Goal: Task Accomplishment & Management: Use online tool/utility

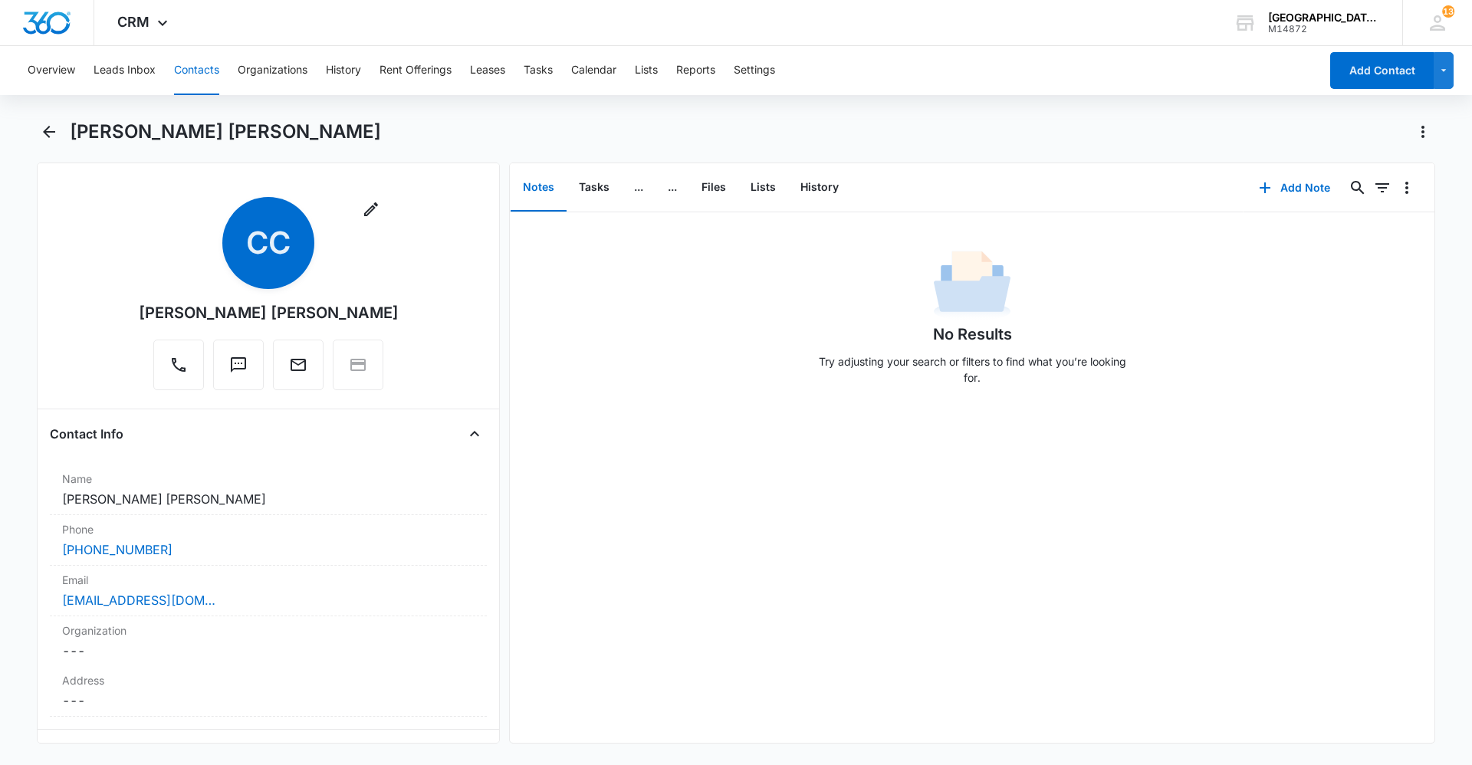
scroll to position [2607, 0]
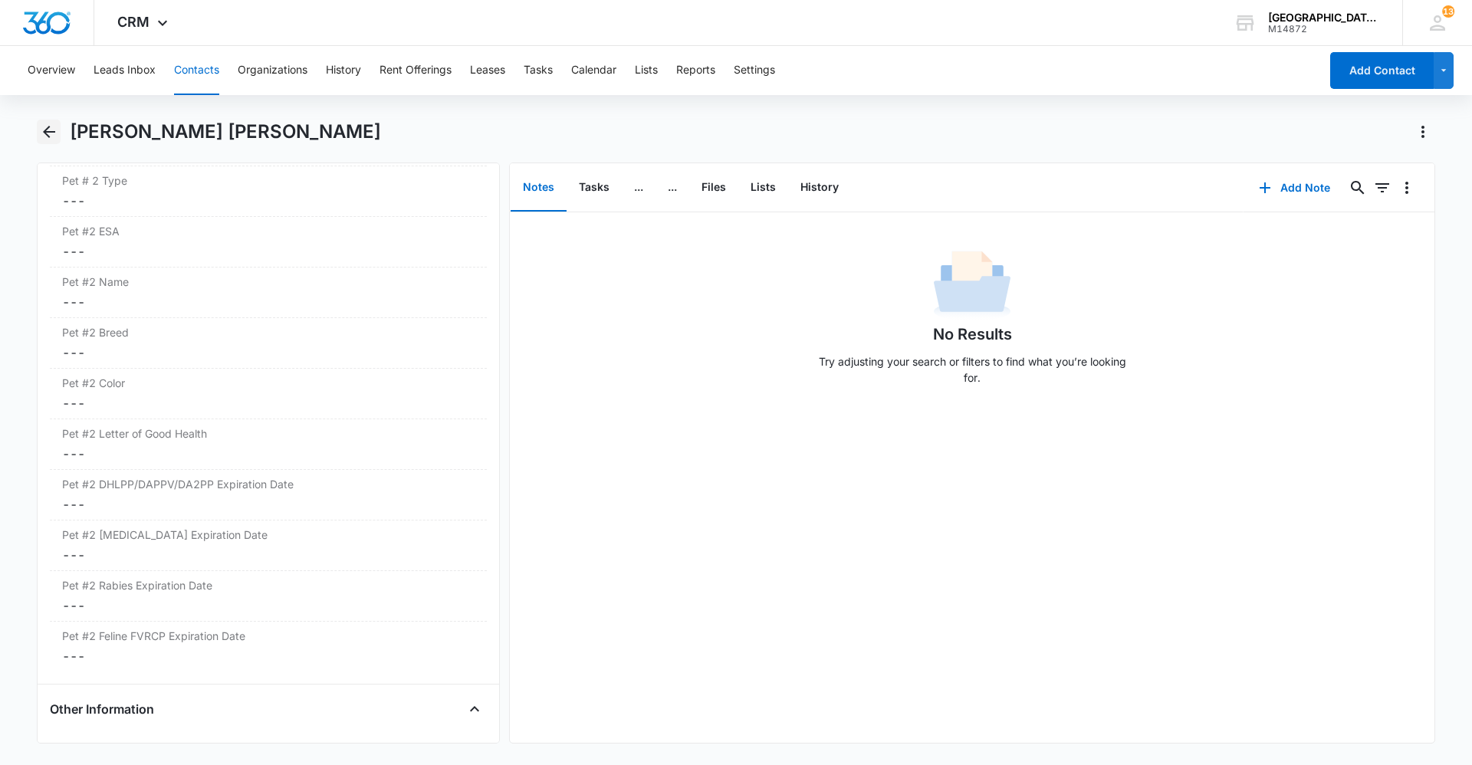
click at [51, 127] on icon "Back" at bounding box center [49, 132] width 18 height 18
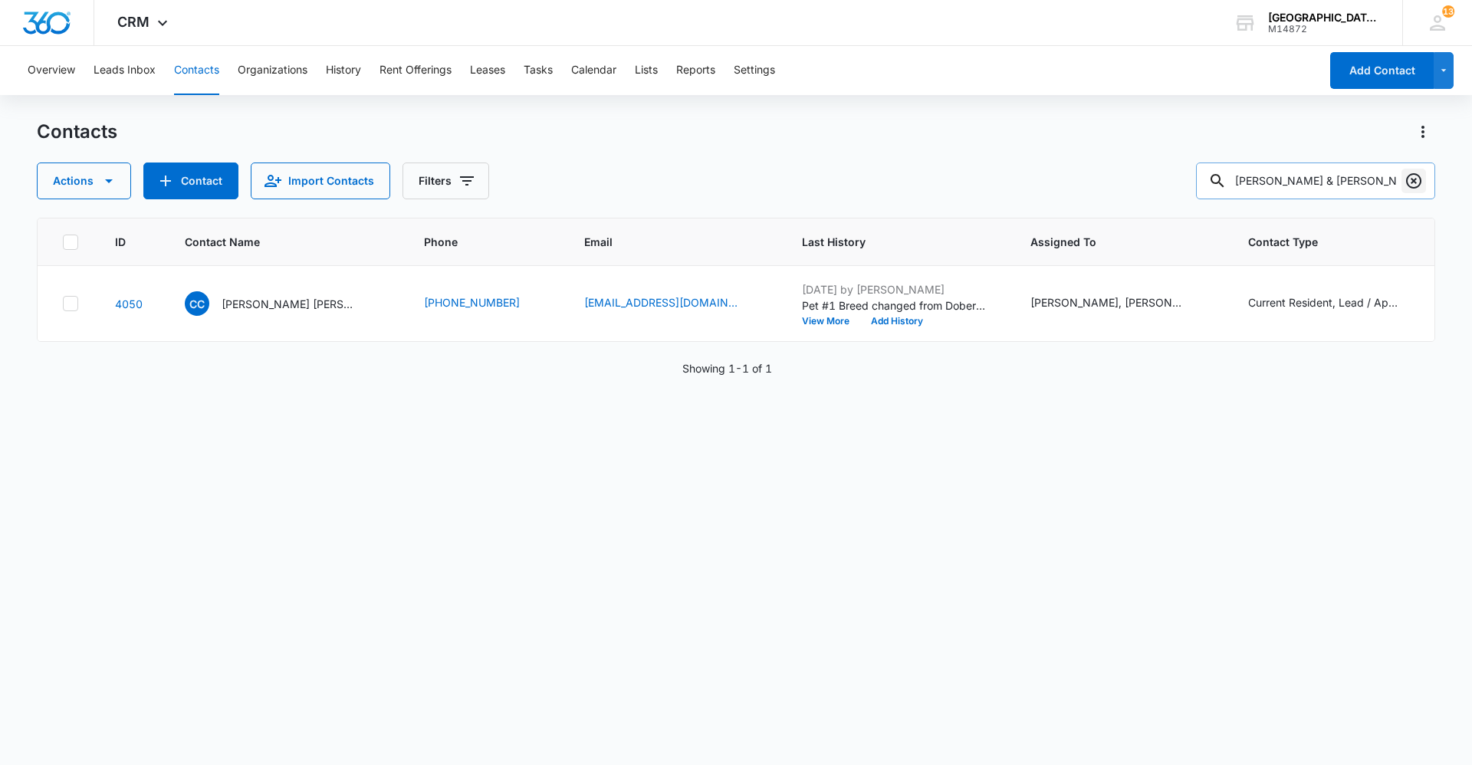
click at [1405, 173] on icon "Clear" at bounding box center [1414, 181] width 18 height 18
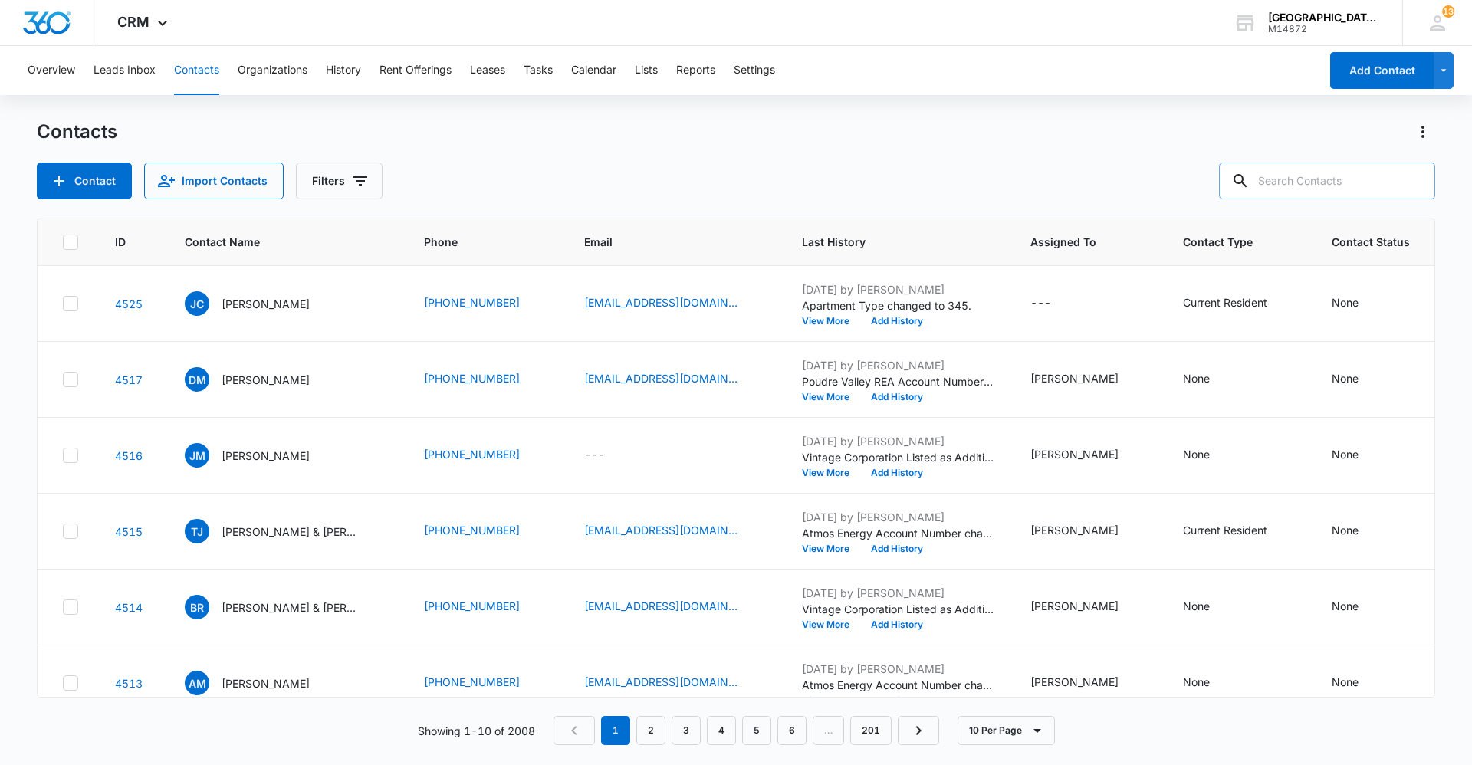
paste input "[PERSON_NAME]"
type input "[PERSON_NAME]"
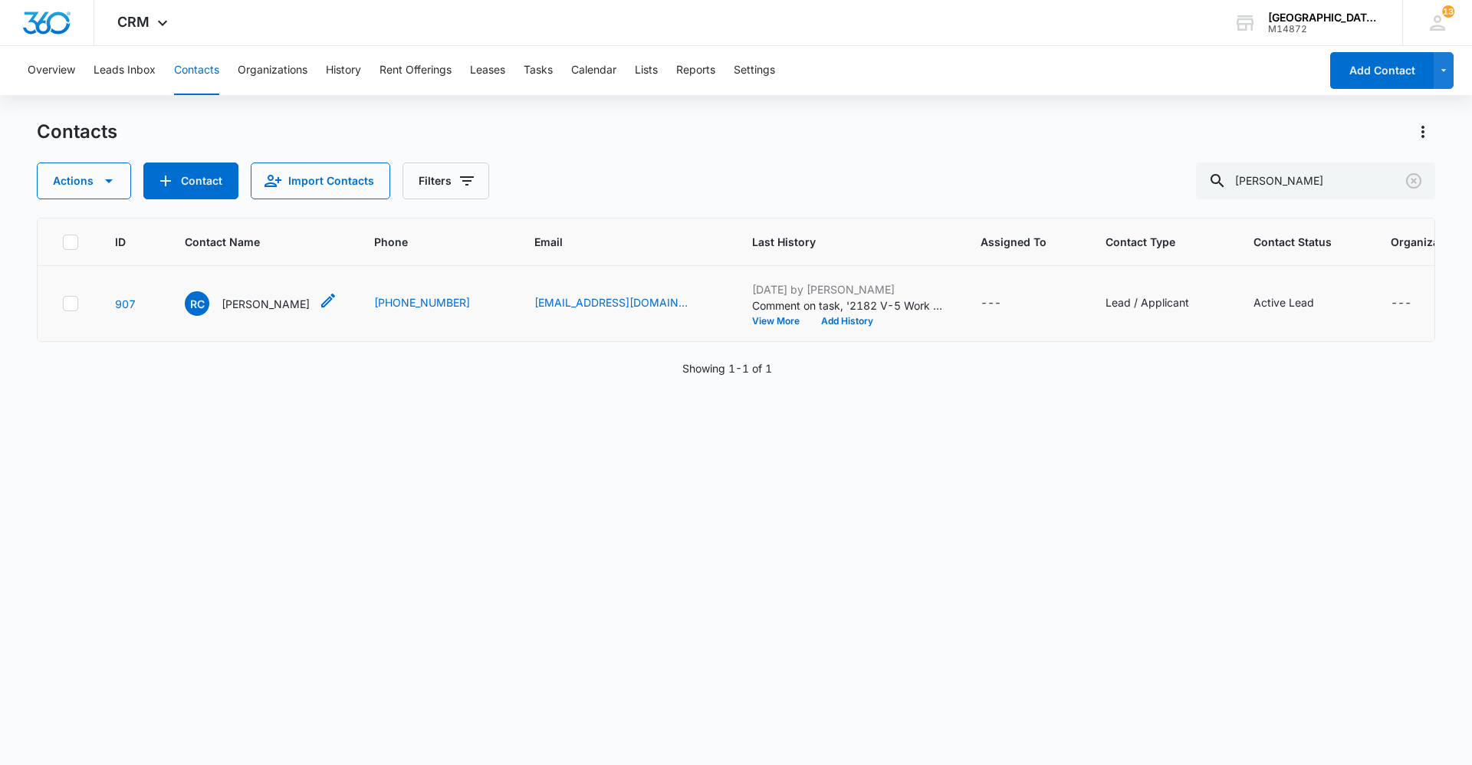
click at [251, 299] on p "[PERSON_NAME]" at bounding box center [266, 304] width 88 height 16
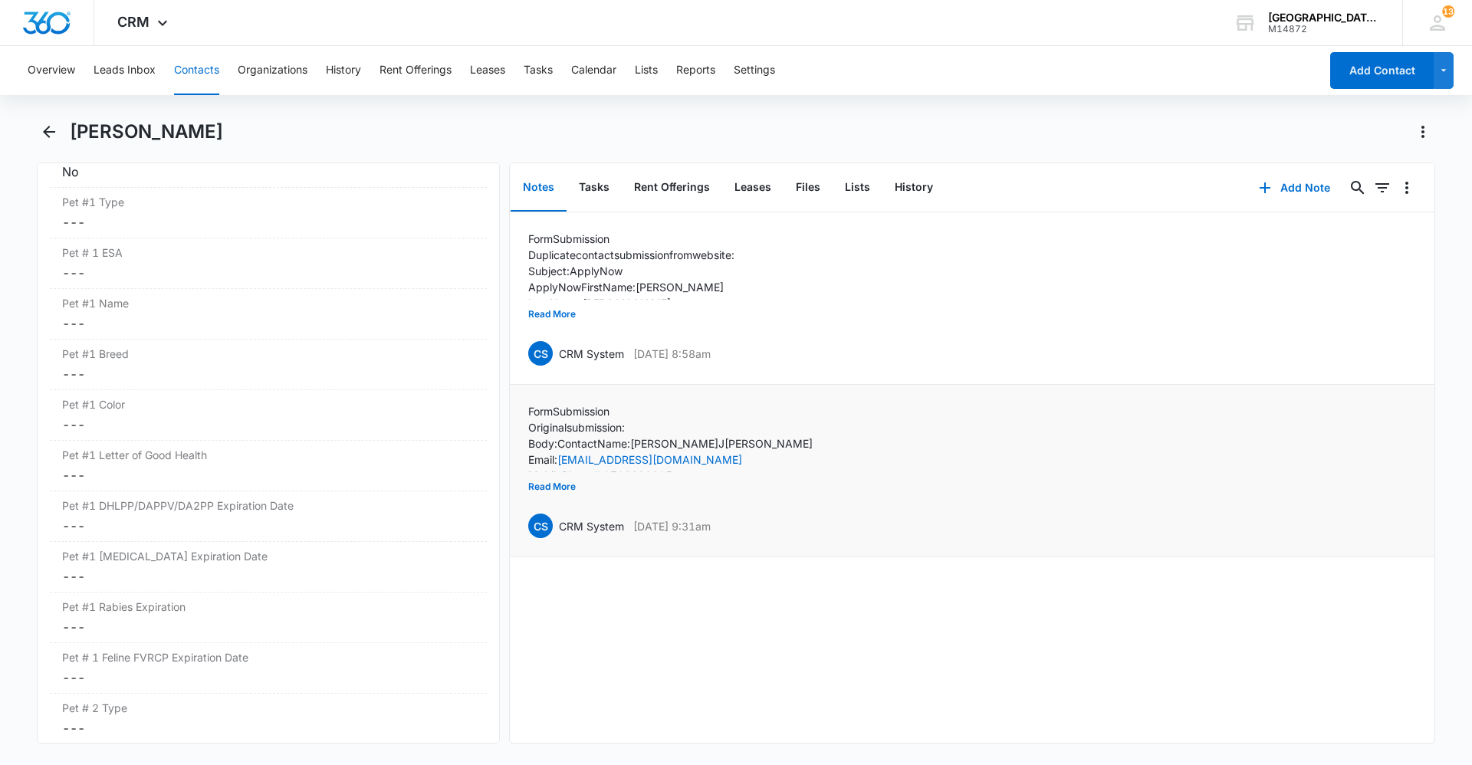
scroll to position [2070, 0]
click at [42, 133] on icon "Back" at bounding box center [49, 132] width 18 height 18
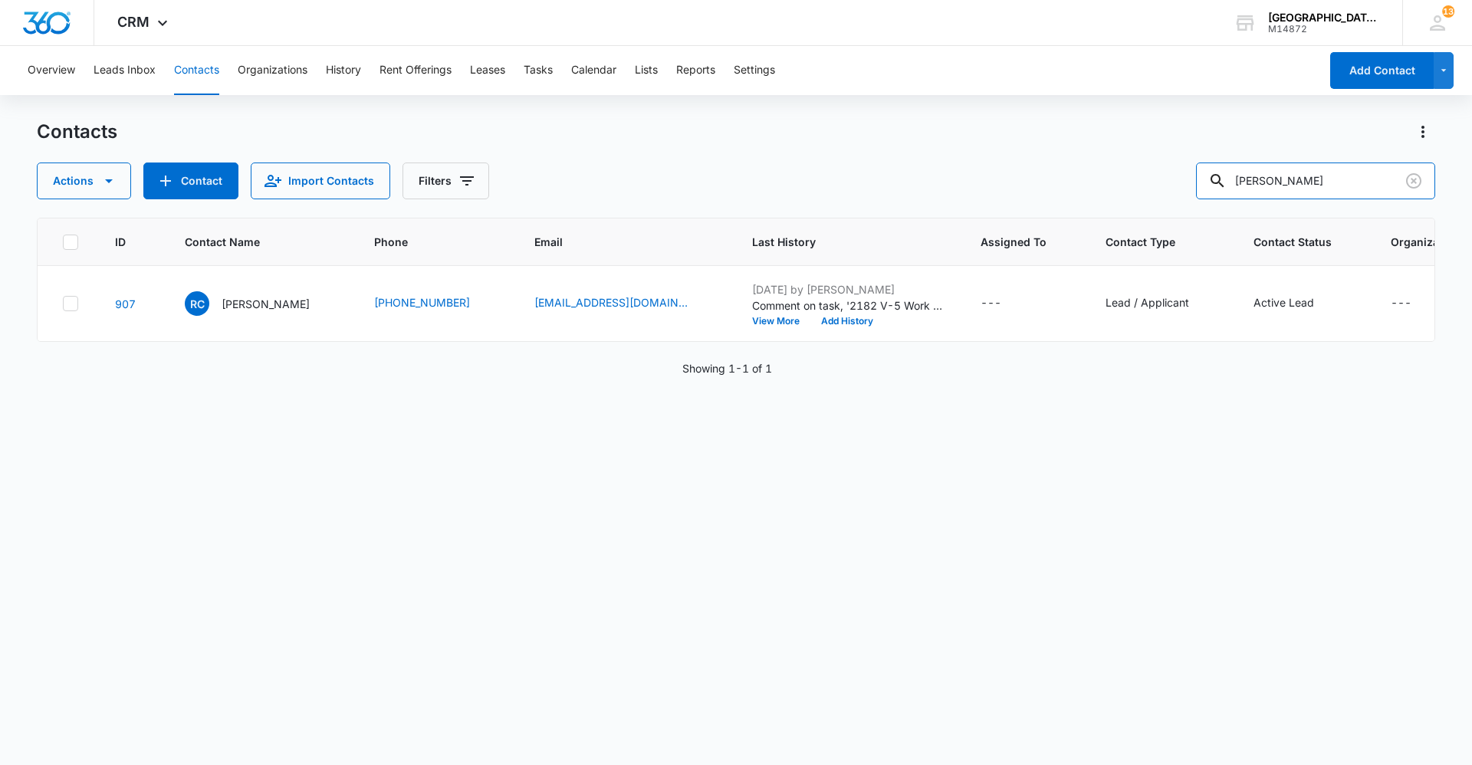
drag, startPoint x: 1354, startPoint y: 176, endPoint x: 903, endPoint y: 177, distance: 450.8
click at [903, 177] on div "Actions Contact Import Contacts Filters [PERSON_NAME]" at bounding box center [736, 181] width 1398 height 37
paste input "[PERSON_NAME] & [PERSON_NAME]"
type input "[PERSON_NAME] & [PERSON_NAME]"
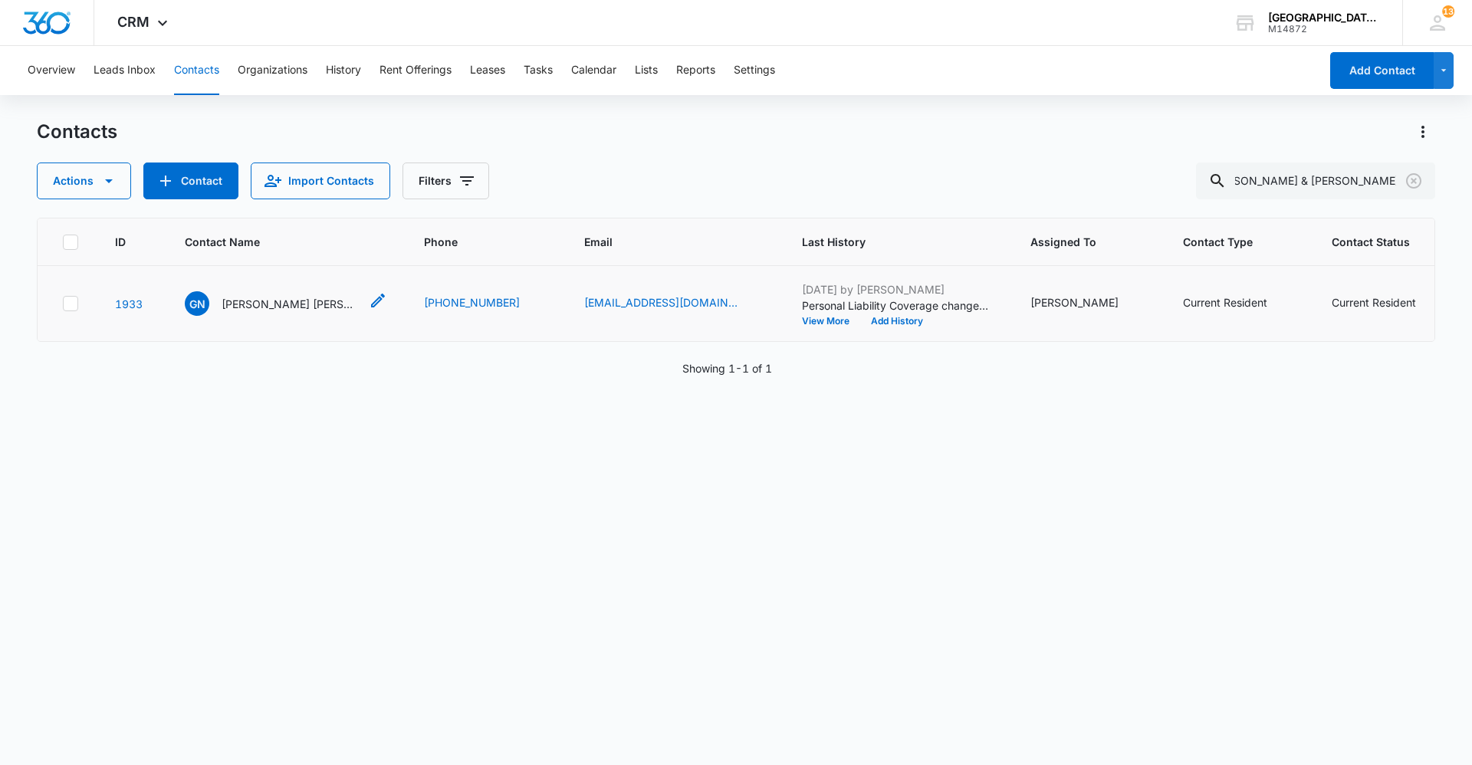
click at [298, 302] on p "[PERSON_NAME] [PERSON_NAME]" at bounding box center [291, 304] width 138 height 16
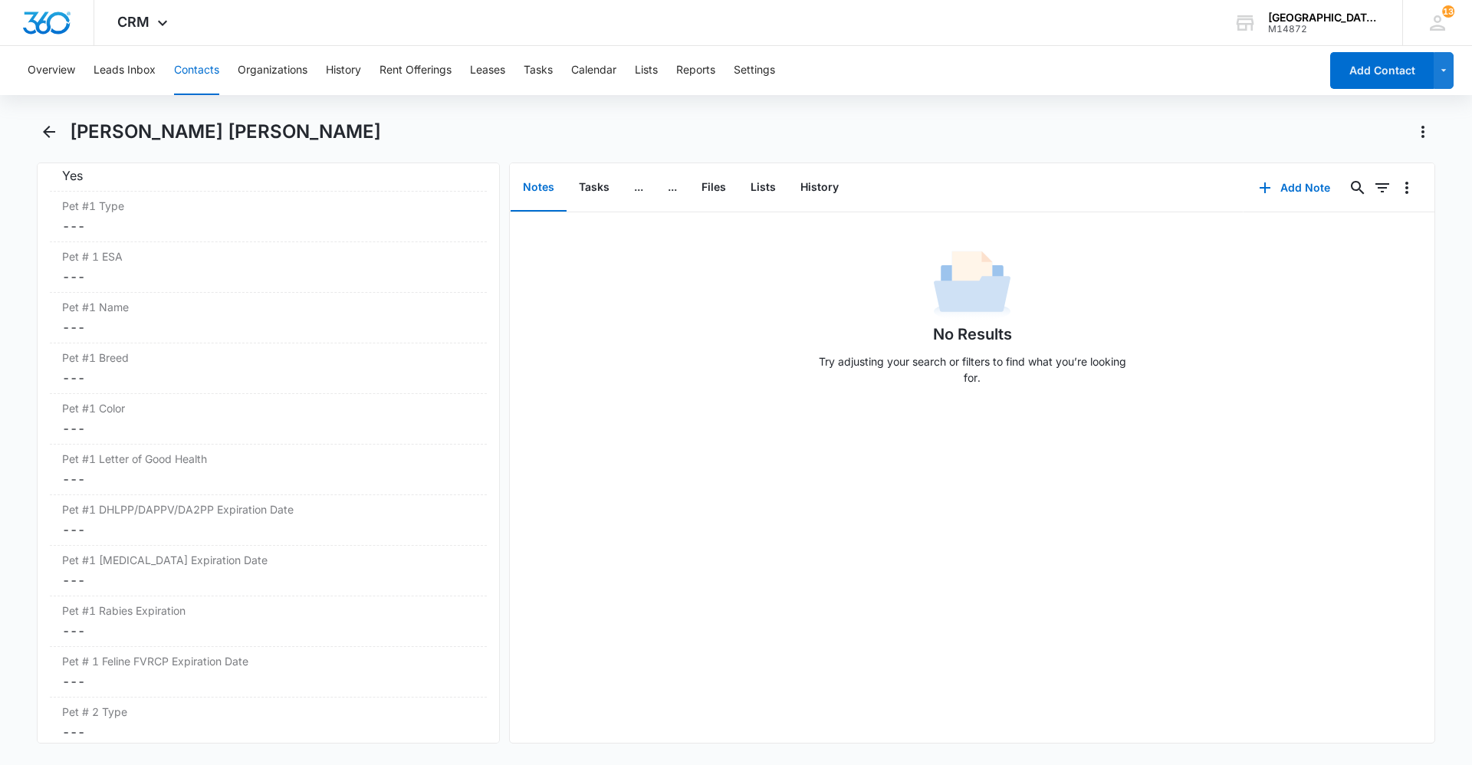
scroll to position [2070, 0]
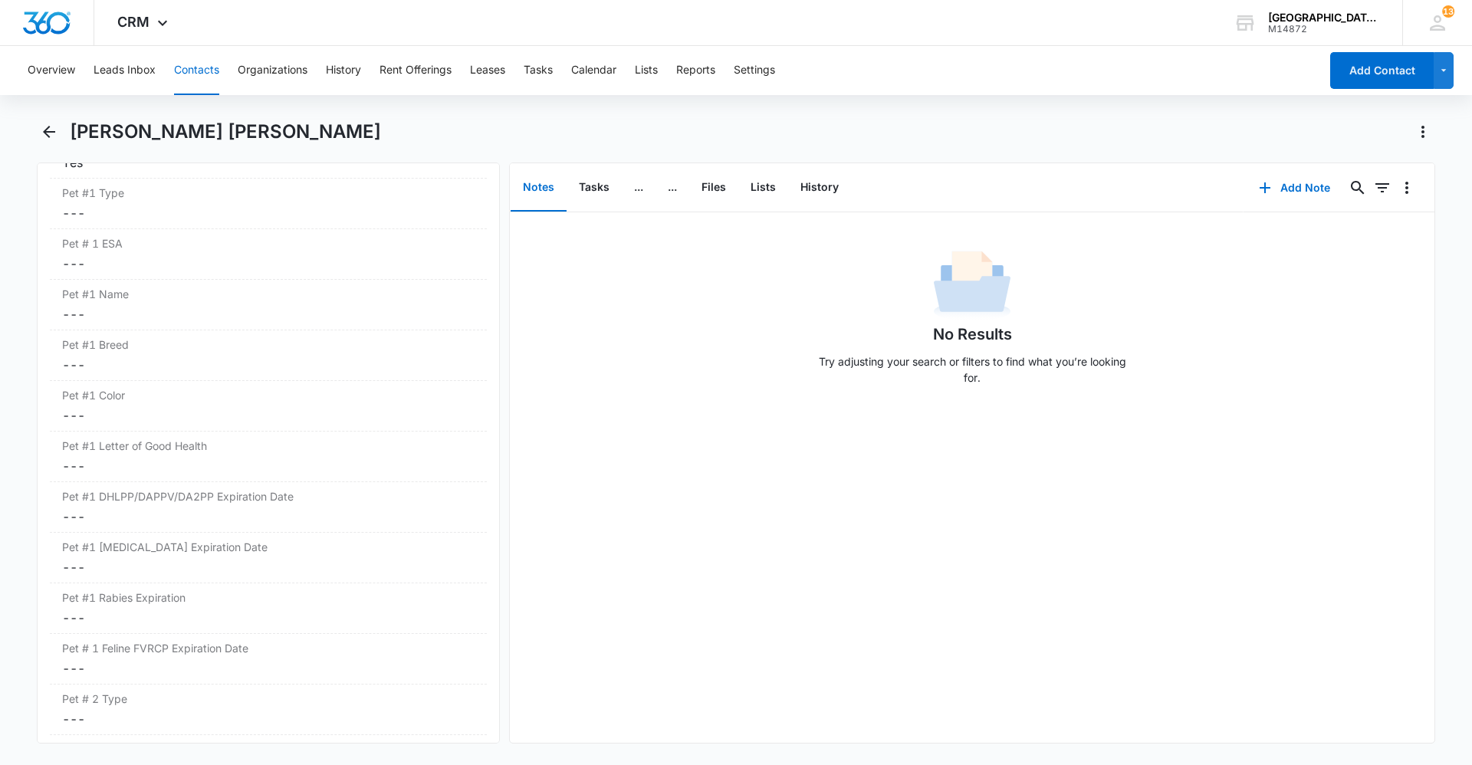
click at [64, 130] on div "[PERSON_NAME] [PERSON_NAME]" at bounding box center [736, 141] width 1398 height 43
click at [54, 128] on icon "Back" at bounding box center [49, 132] width 18 height 18
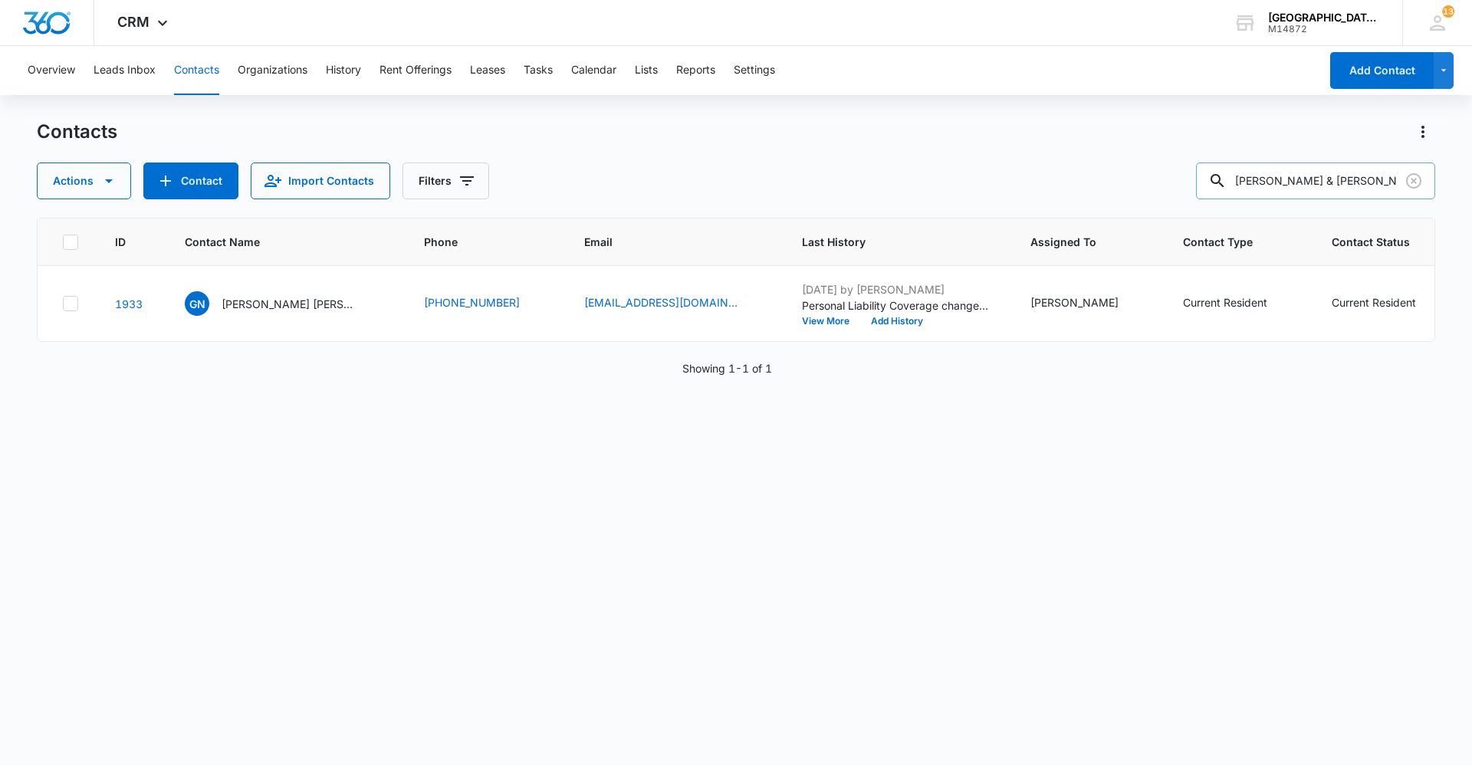
click at [1391, 176] on input "[PERSON_NAME] & [PERSON_NAME]" at bounding box center [1315, 181] width 239 height 37
click at [1410, 179] on icon "Clear" at bounding box center [1414, 181] width 18 height 18
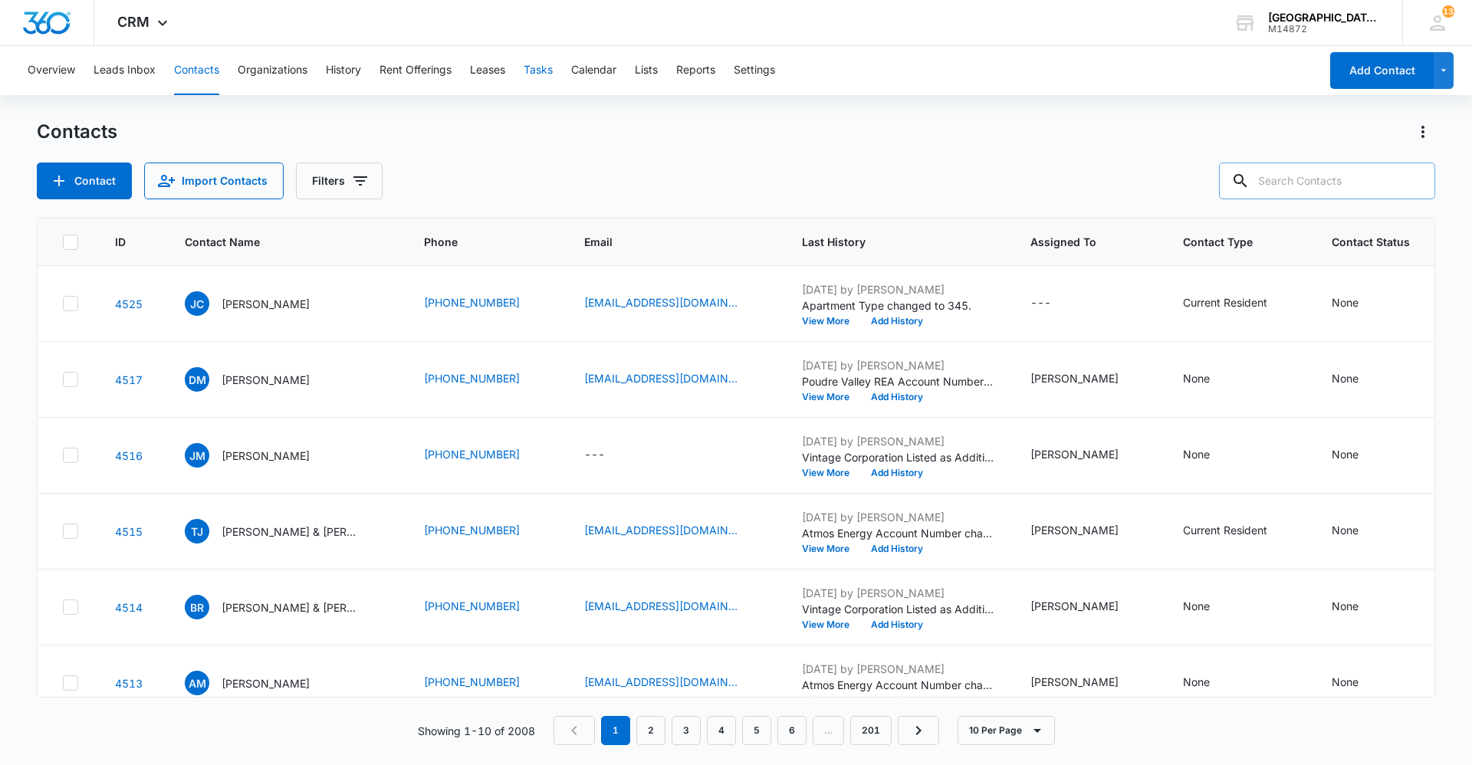
click at [553, 67] on button "Tasks" at bounding box center [538, 70] width 29 height 49
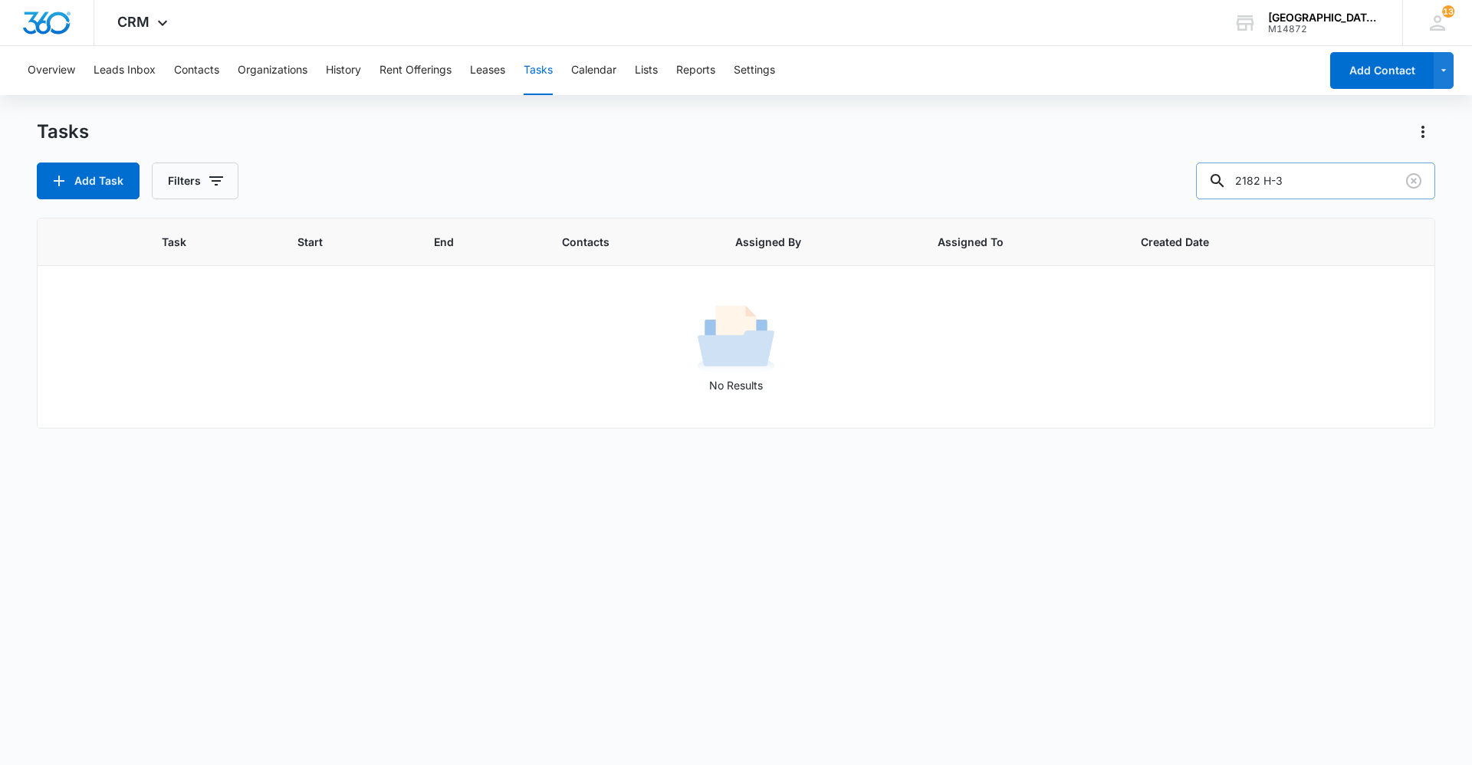
click at [1303, 176] on input "2182 H-3" at bounding box center [1315, 181] width 239 height 37
type input "2182 T-7"
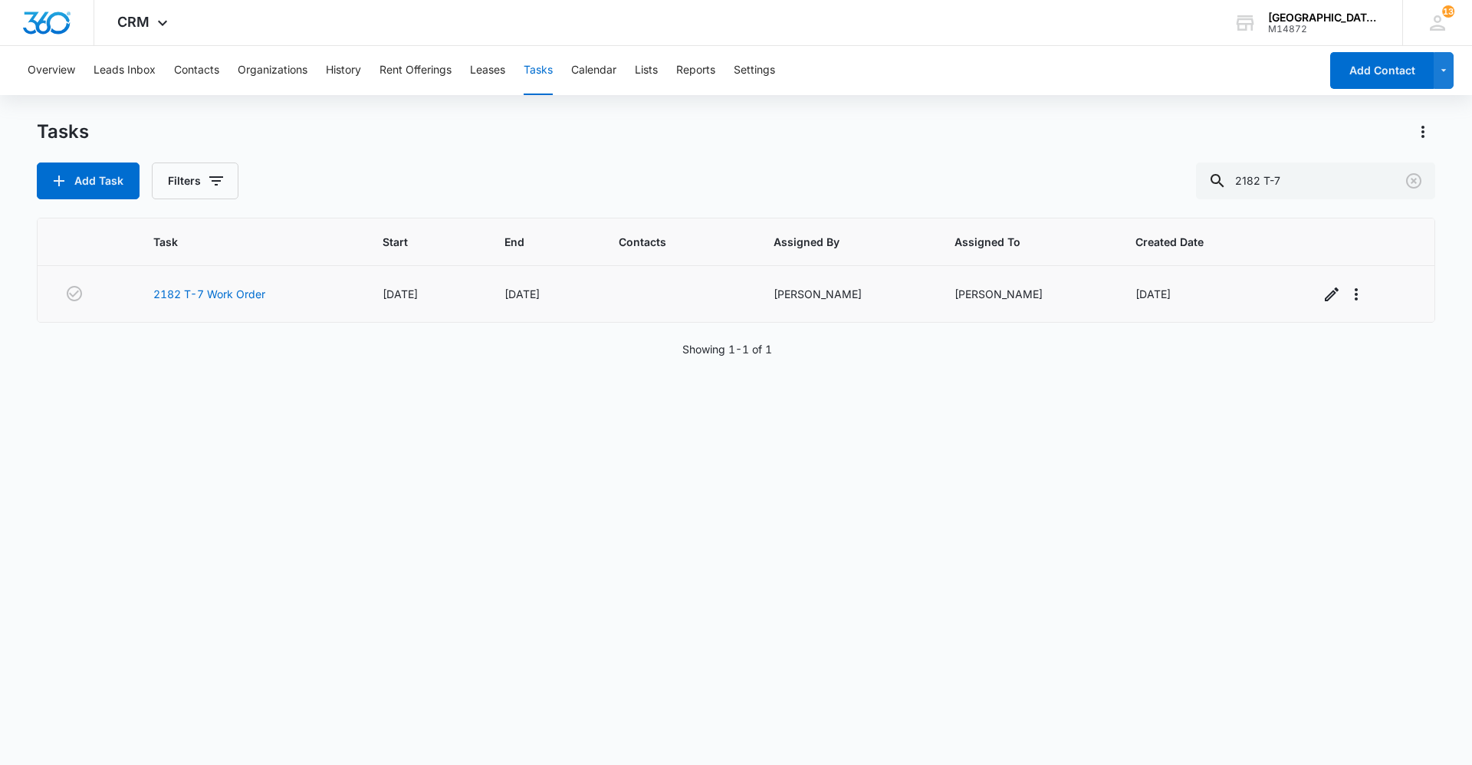
click at [209, 304] on td "2182 T-7 Work Order" at bounding box center [249, 294] width 228 height 57
click at [209, 297] on link "2182 T-7 Work Order" at bounding box center [209, 294] width 112 height 16
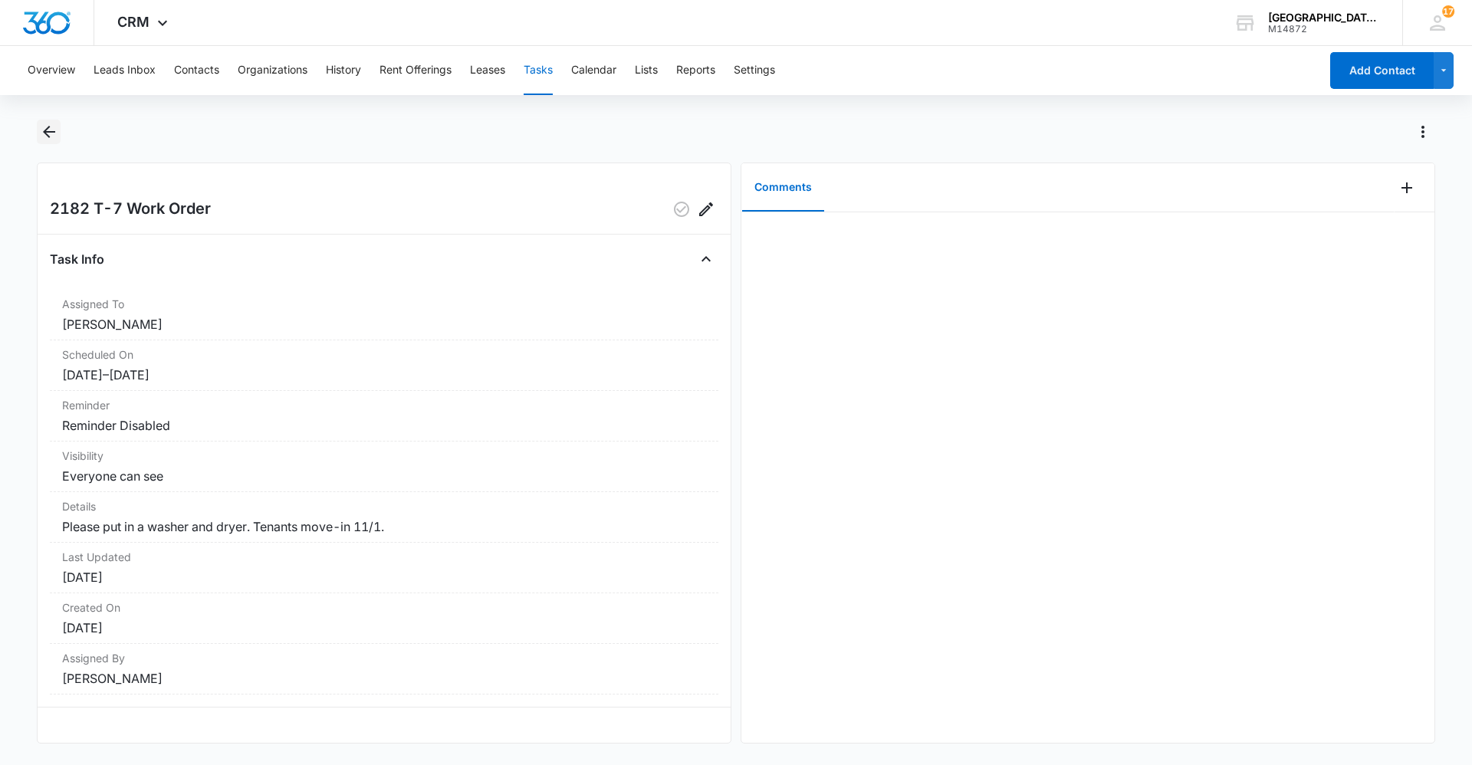
click at [48, 127] on icon "Back" at bounding box center [49, 132] width 12 height 12
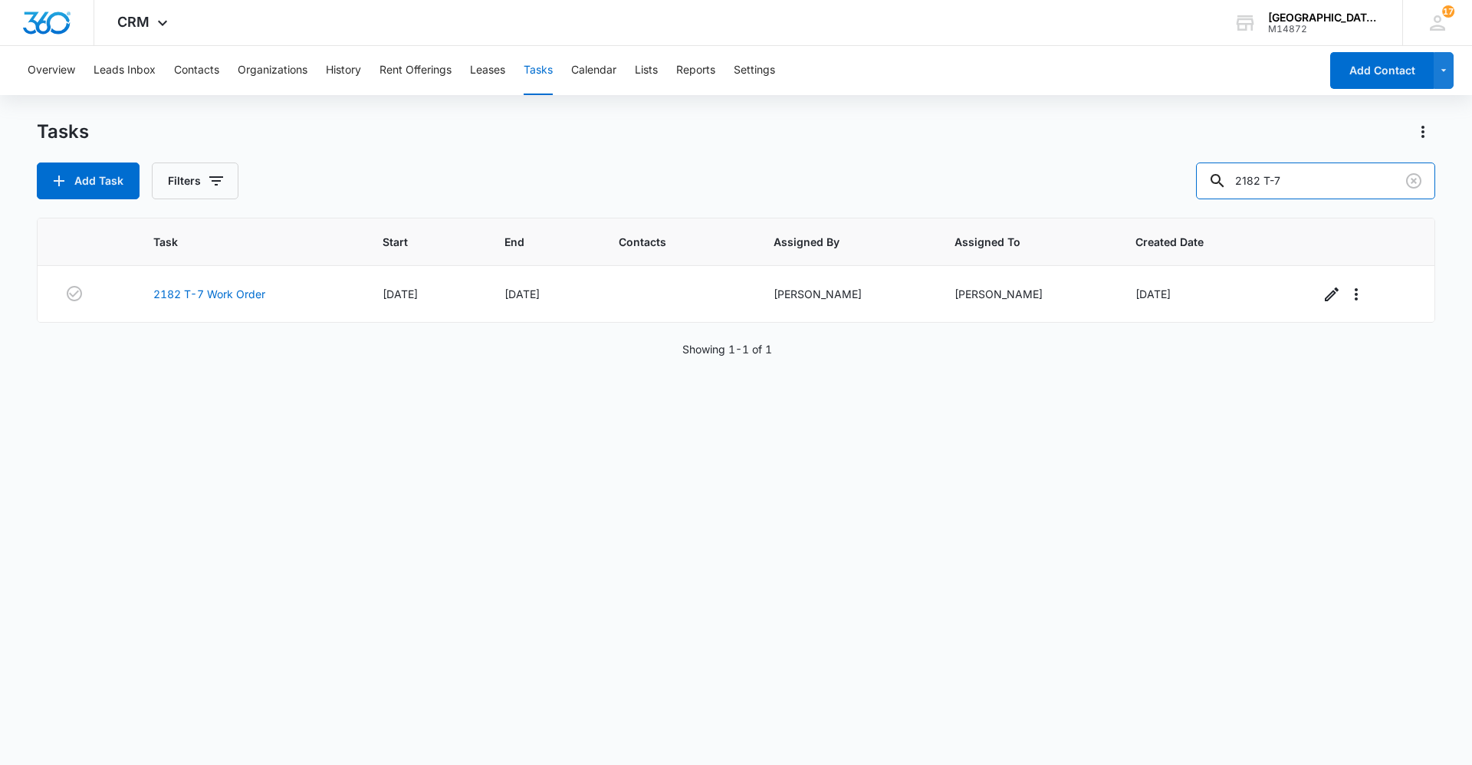
drag, startPoint x: 1344, startPoint y: 176, endPoint x: 1041, endPoint y: 182, distance: 302.9
click at [1050, 183] on div "Add Task Filters 2182 T-7" at bounding box center [736, 181] width 1398 height 37
type input "2182 T-1"
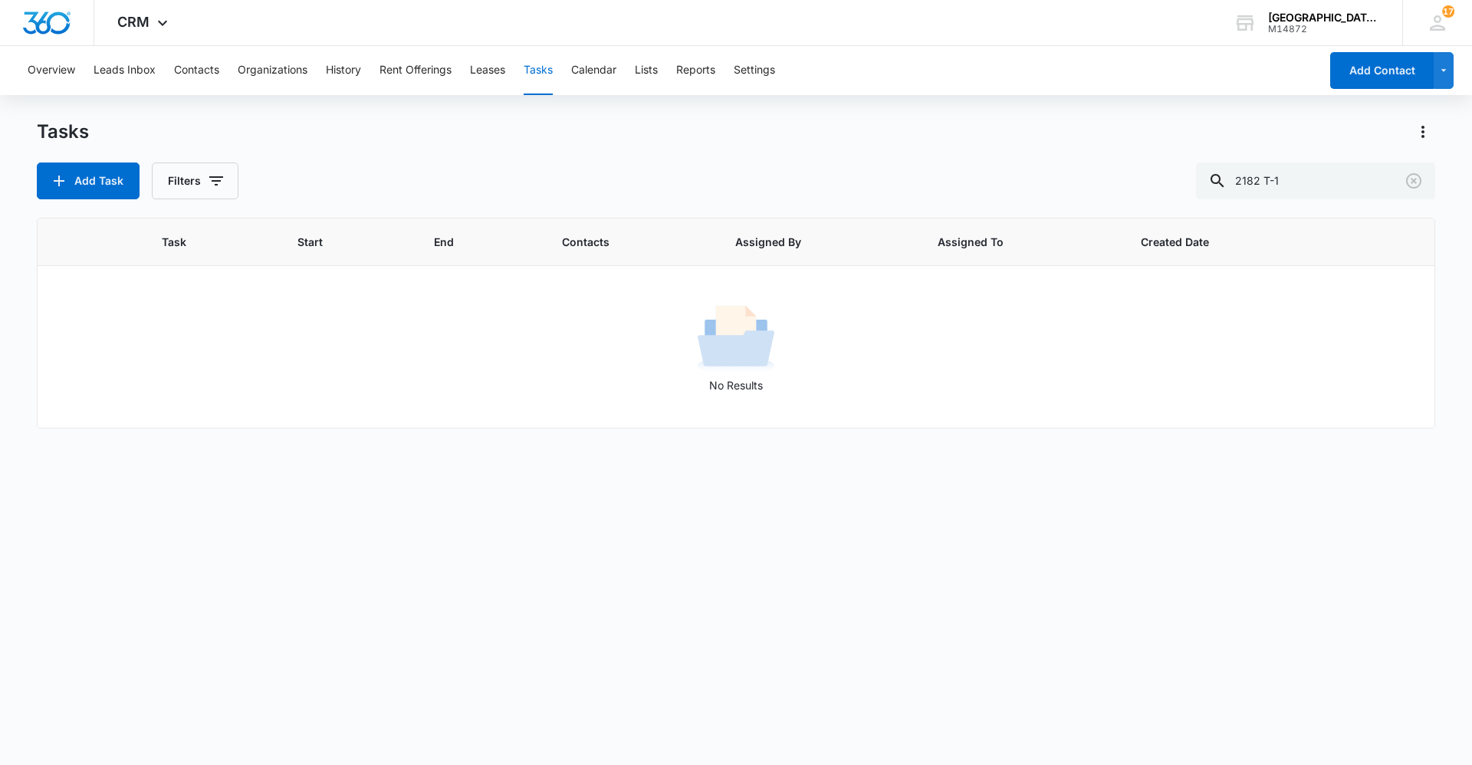
click at [658, 157] on div "Tasks Add Task Filters 2182 T-1" at bounding box center [736, 160] width 1398 height 80
click at [205, 172] on button "Filters" at bounding box center [195, 181] width 87 height 37
click at [188, 370] on label "Complete" at bounding box center [258, 364] width 176 height 16
click at [171, 365] on input "Complete" at bounding box center [170, 364] width 1 height 1
radio input "false"
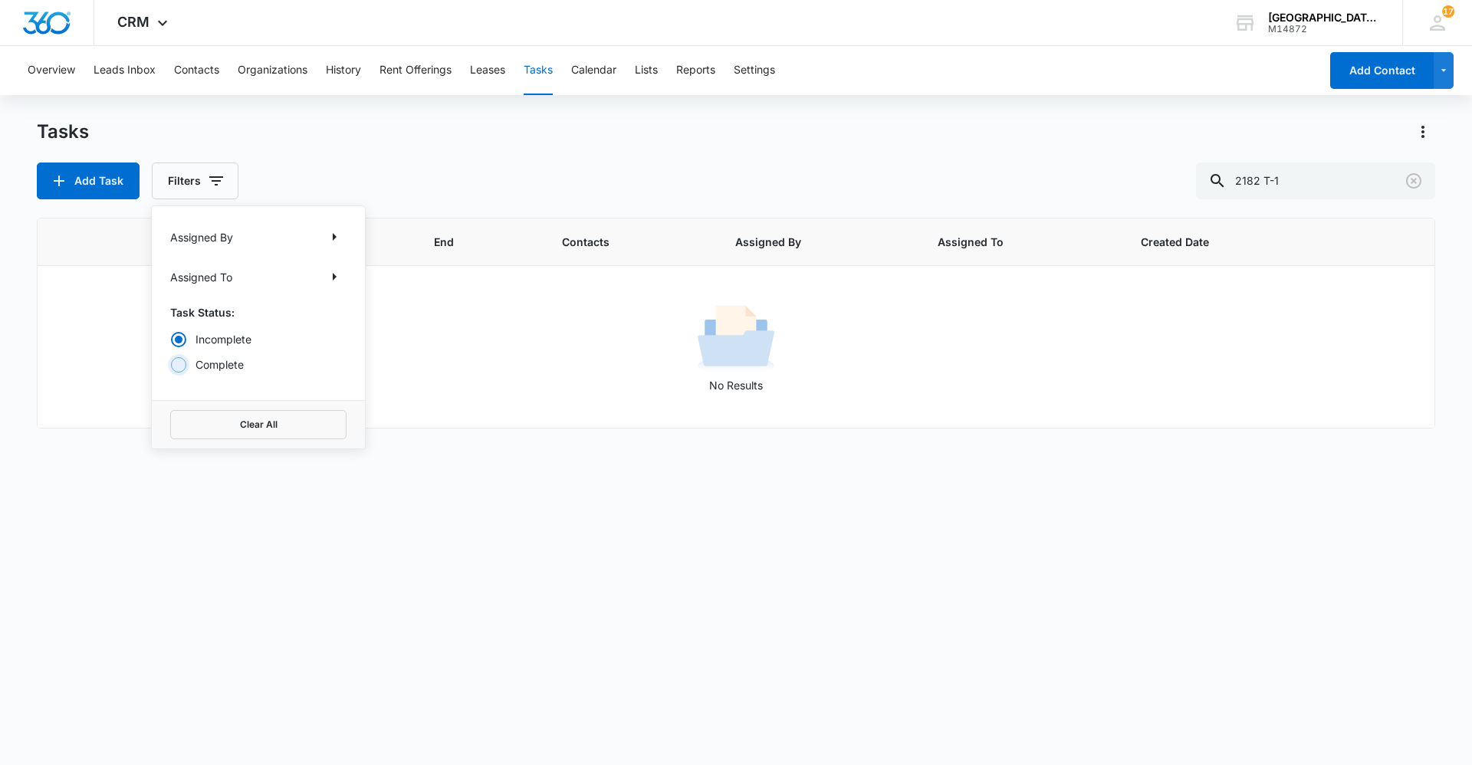
radio input "true"
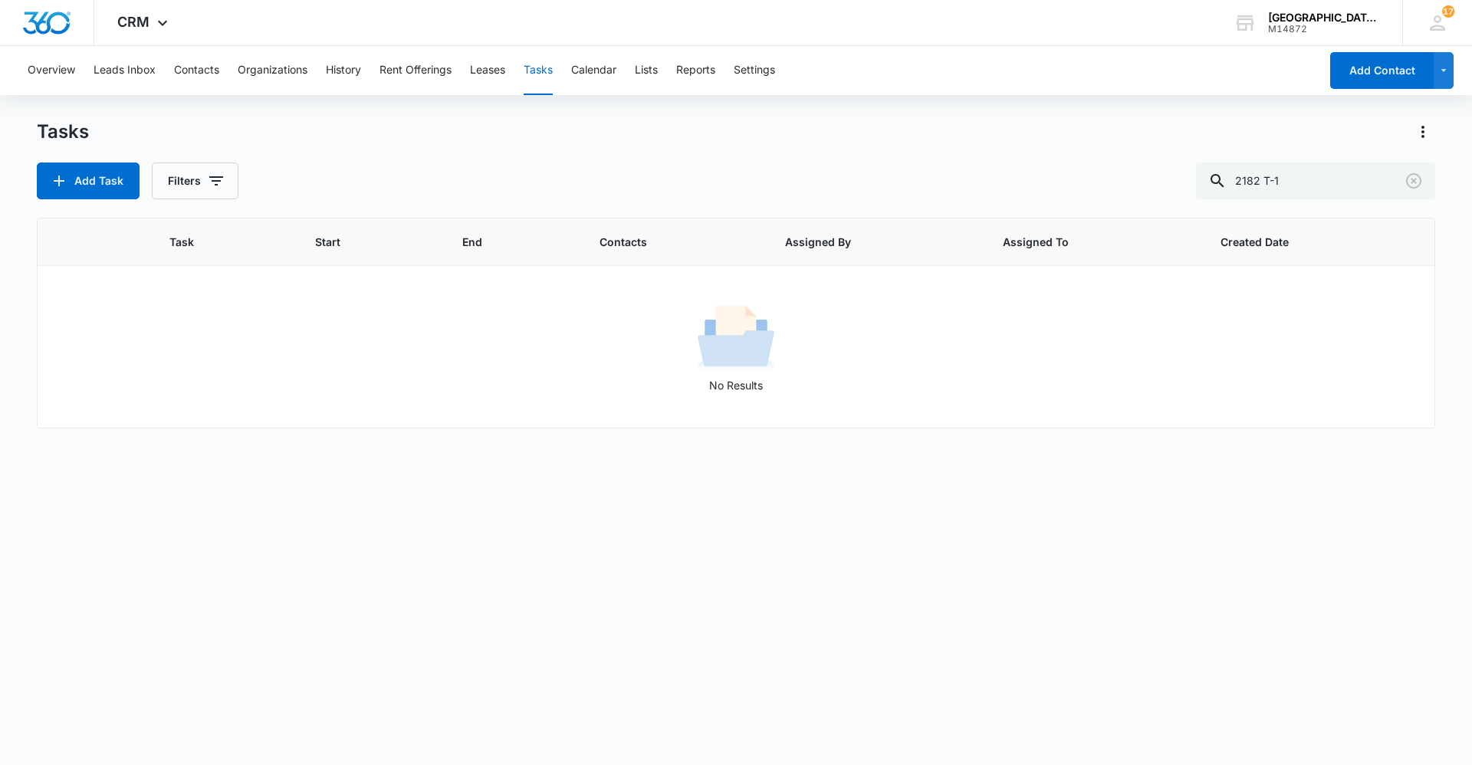
click at [566, 158] on div "Tasks Add Task Filters 2182 T-1" at bounding box center [736, 160] width 1398 height 80
click at [231, 169] on button "Filters" at bounding box center [195, 181] width 87 height 37
click at [180, 339] on div at bounding box center [178, 339] width 15 height 15
click at [171, 339] on input "Incomplete" at bounding box center [170, 339] width 1 height 1
radio input "true"
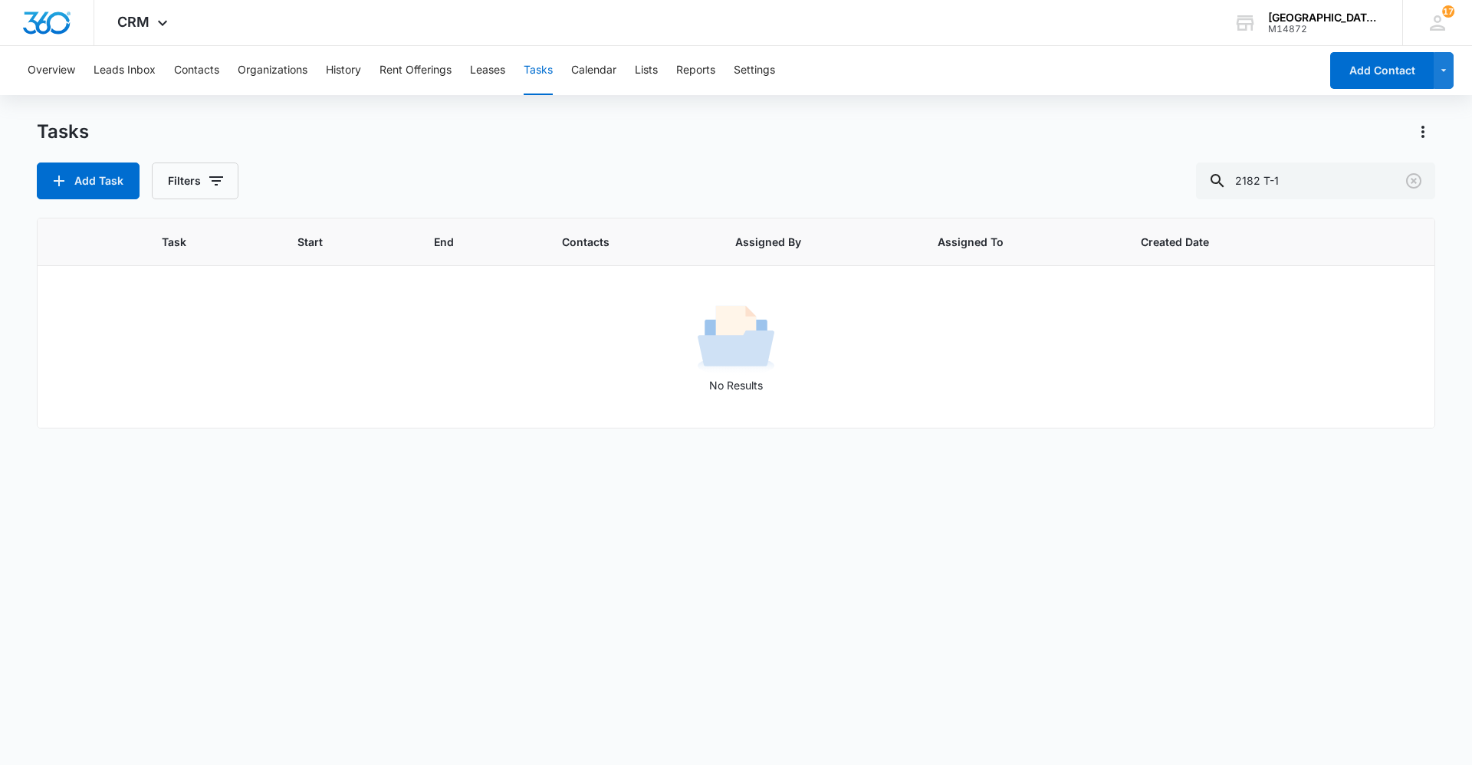
click at [646, 150] on div "Tasks Add Task Filters 2182 T-1" at bounding box center [736, 160] width 1398 height 80
drag, startPoint x: 1345, startPoint y: 177, endPoint x: 1056, endPoint y: 178, distance: 289.0
click at [1069, 183] on div "Add Task Filters 2182 T-1" at bounding box center [736, 181] width 1398 height 37
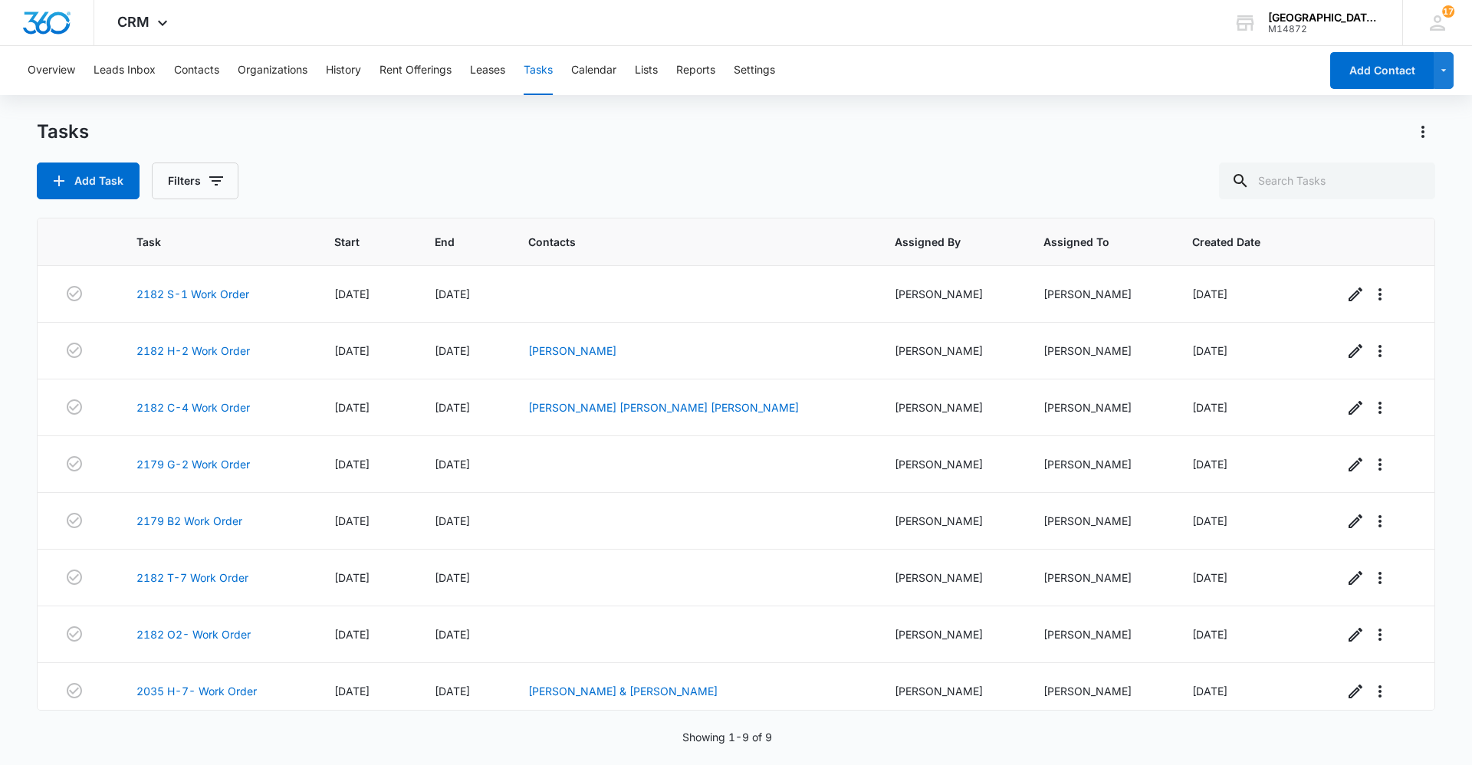
click at [1058, 163] on div "Add Task Filters" at bounding box center [736, 181] width 1398 height 37
